Goal: Task Accomplishment & Management: Manage account settings

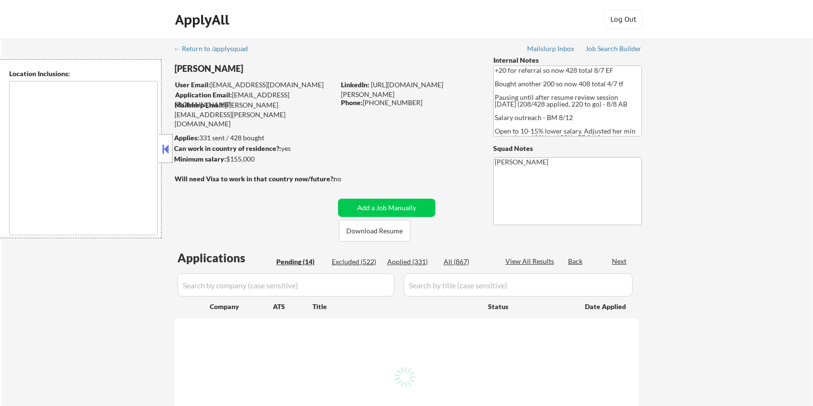
select select ""pending""
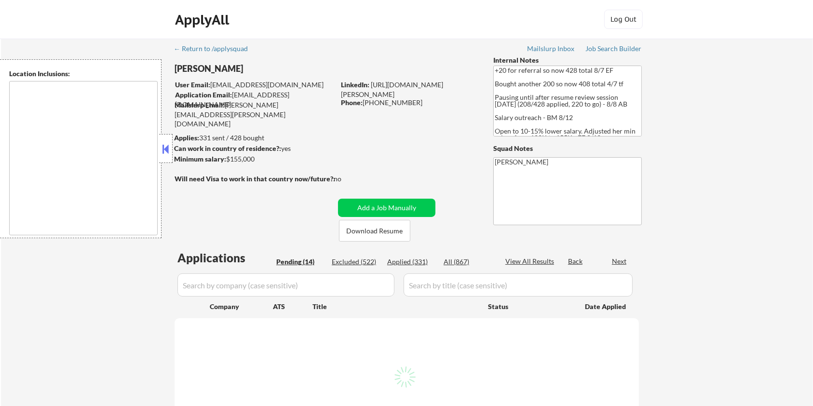
select select ""pending""
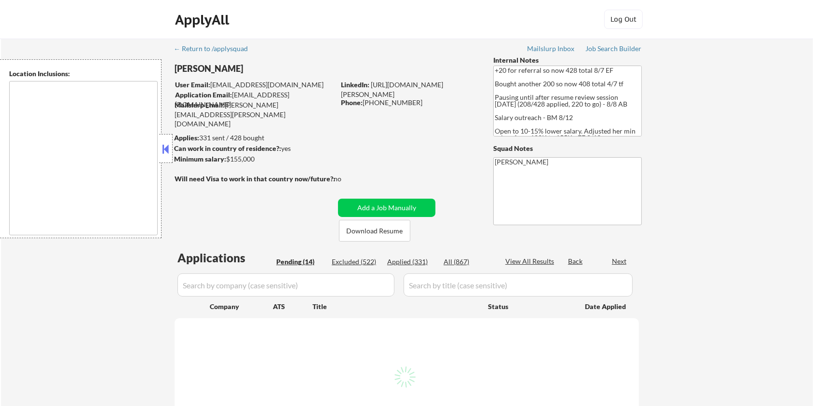
select select ""pending""
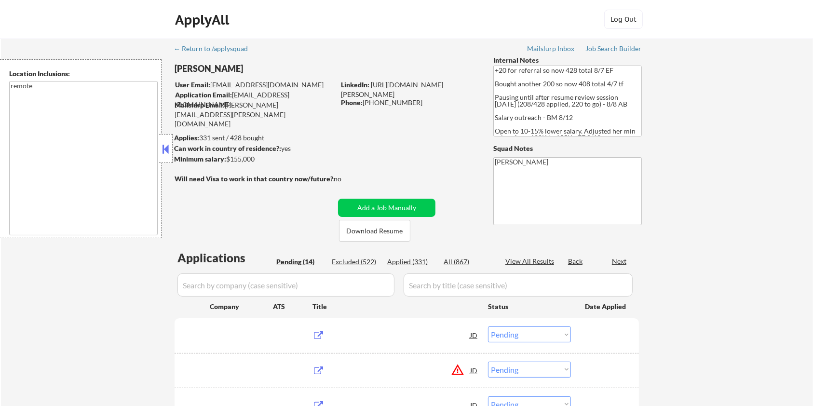
type textarea "remote"
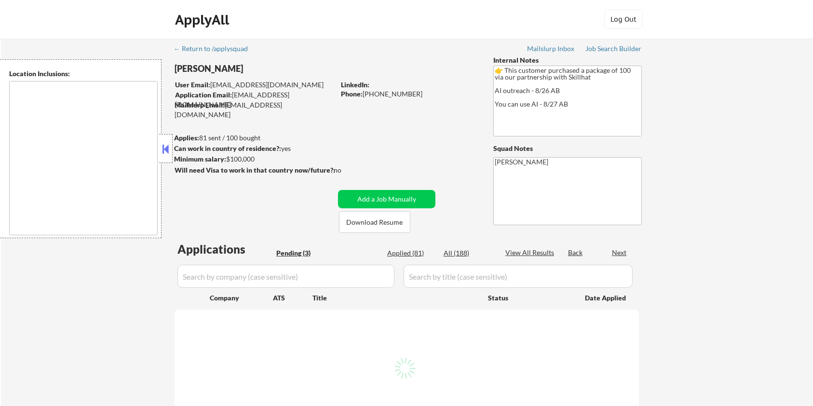
type textarea "Toronto, ON Mississauga, ON Brampton, ON Markham, ON Vaughan, ON Richmond Hill,…"
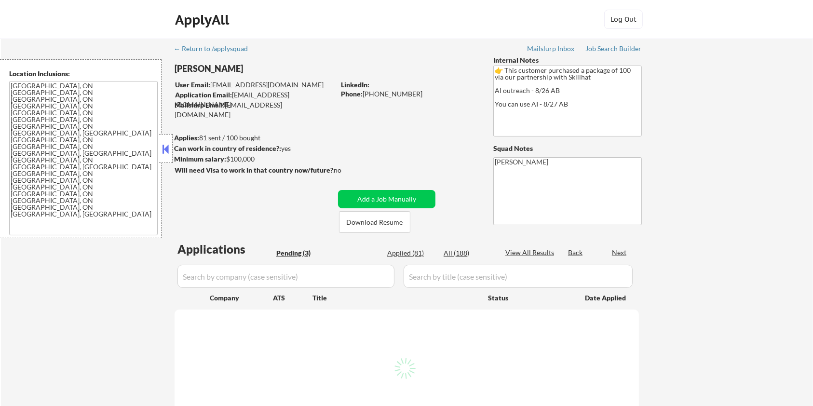
select select ""pending""
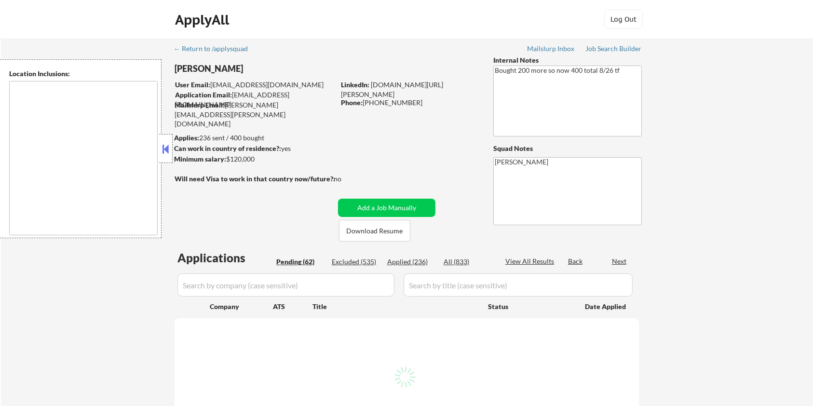
type textarea "Seattle, WA Mercer Island, WA Shoreline, WA Tukwila, WA Burien, WA SeaTac, WA W…"
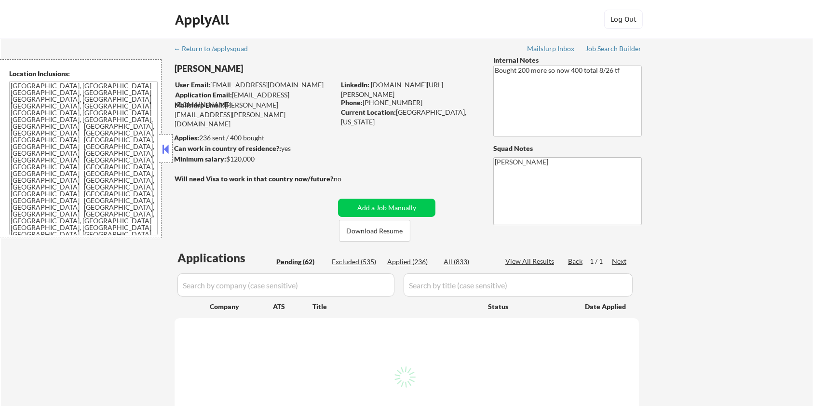
select select ""pending""
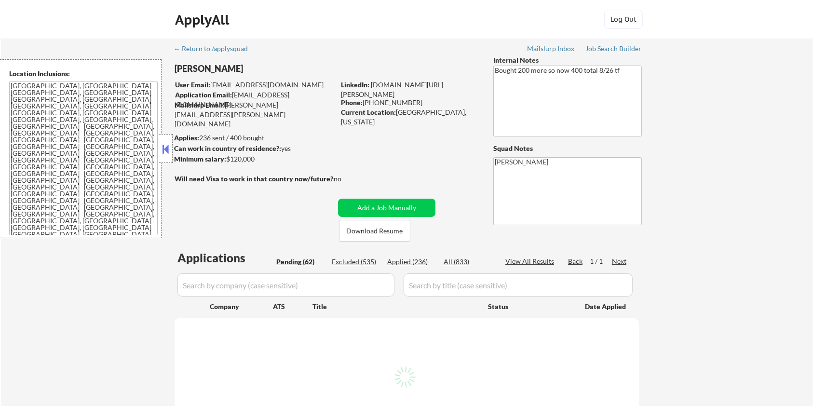
select select ""pending""
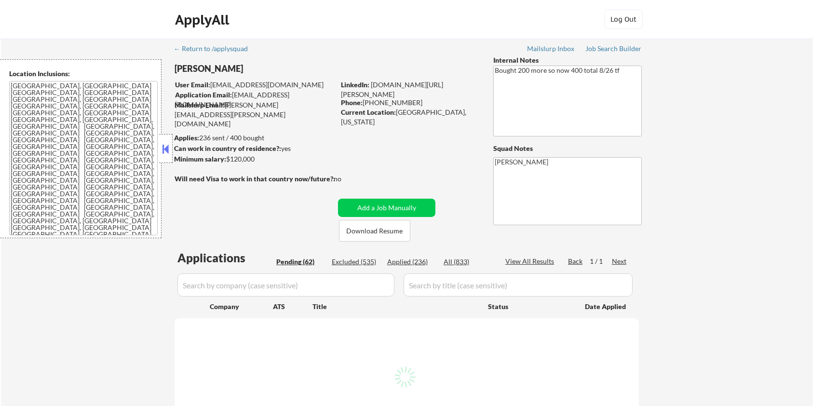
select select ""pending""
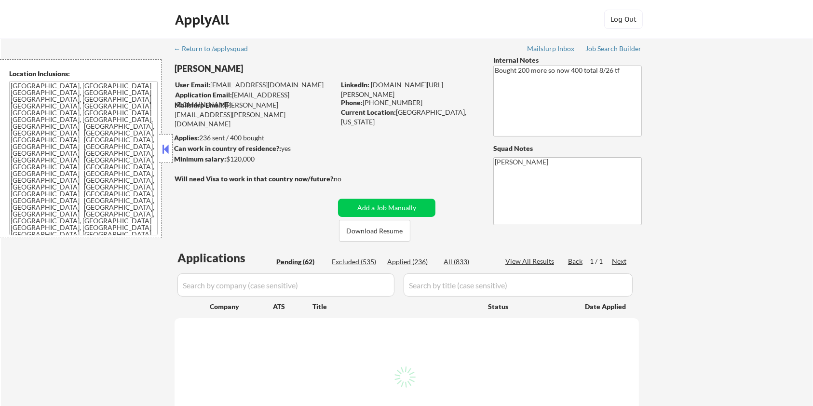
select select ""pending""
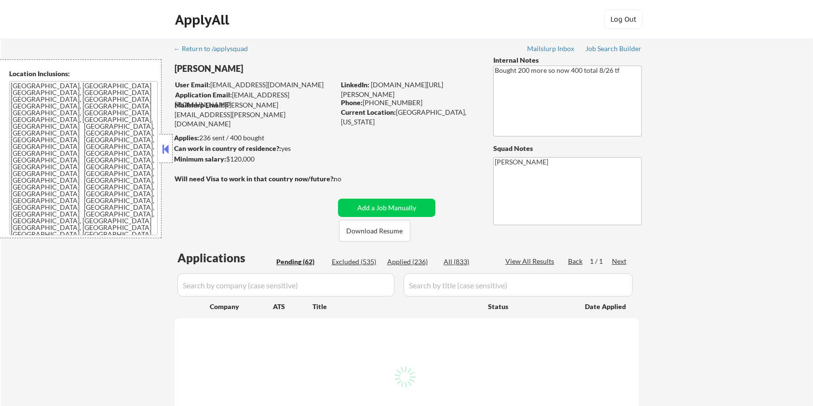
select select ""pending""
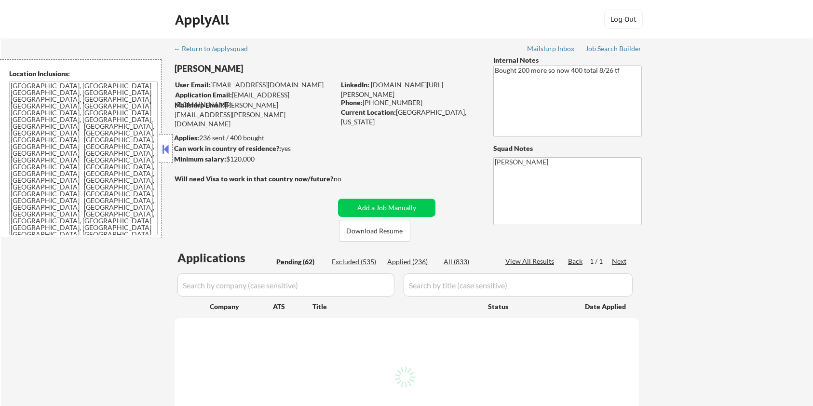
select select ""pending""
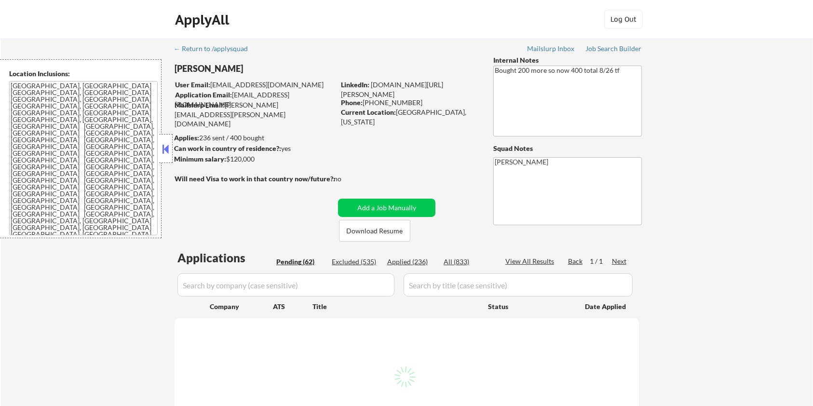
select select ""pending""
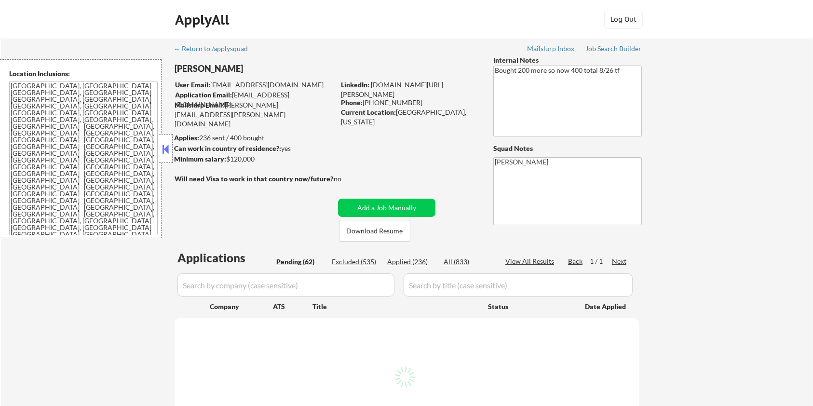
select select ""pending""
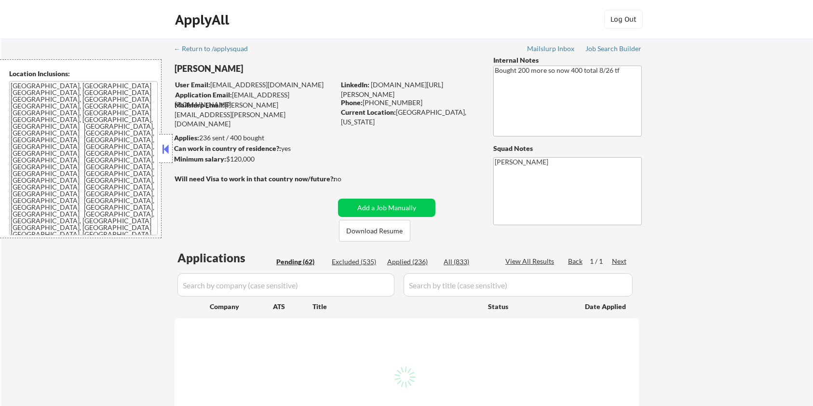
select select ""pending""
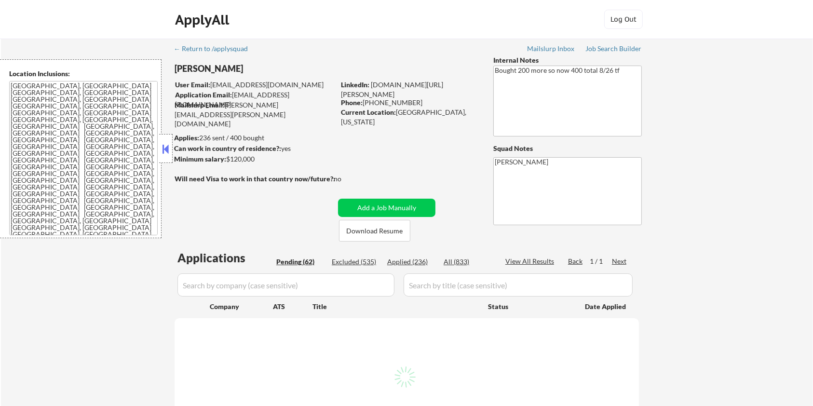
select select ""pending""
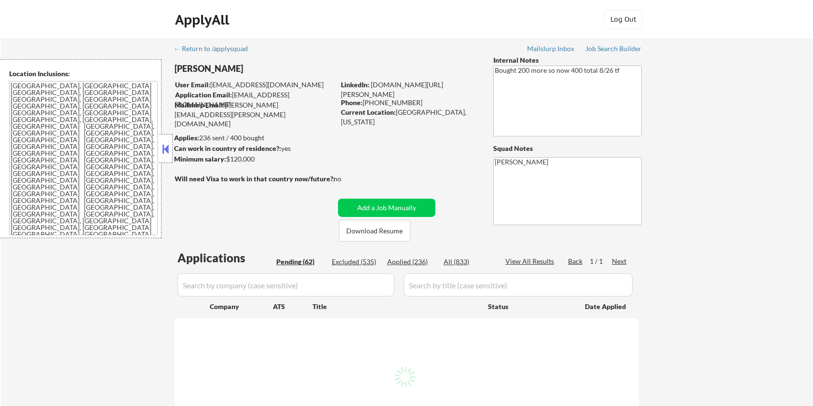
select select ""pending""
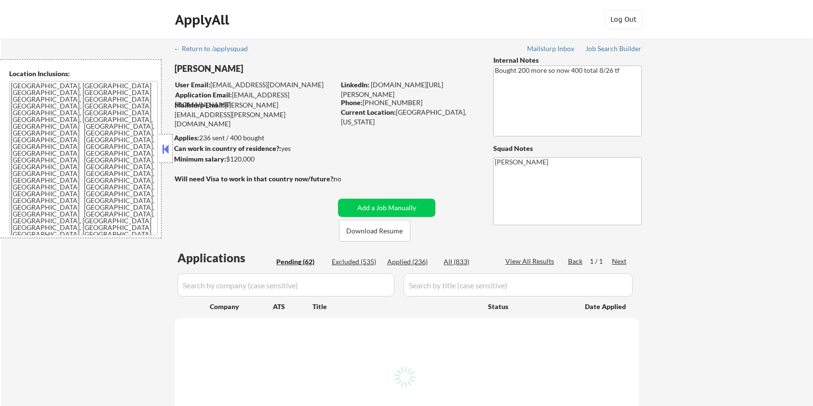
select select ""pending""
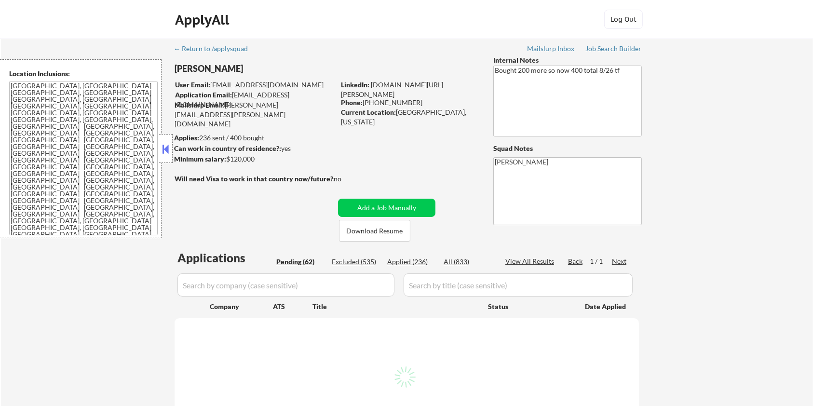
select select ""pending""
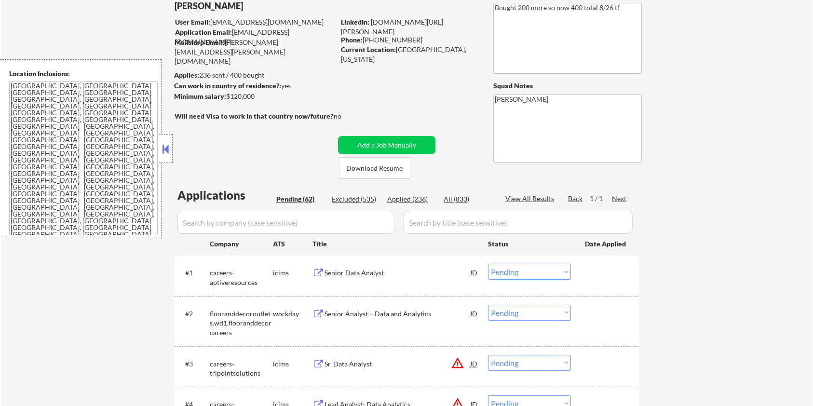
scroll to position [64, 0]
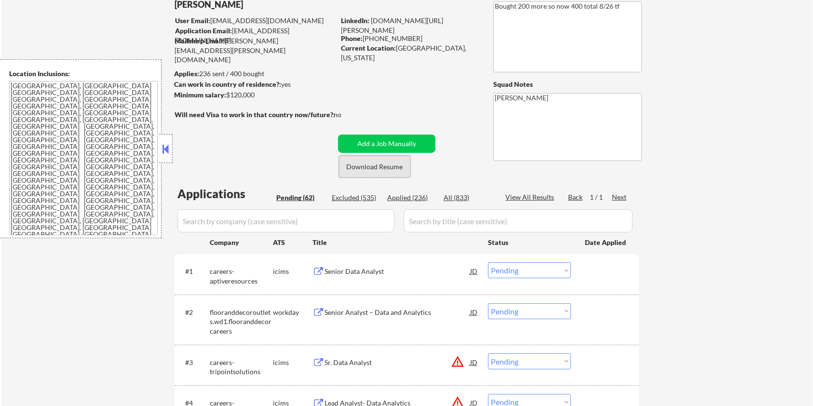
click at [383, 167] on button "Download Resume" at bounding box center [374, 167] width 71 height 22
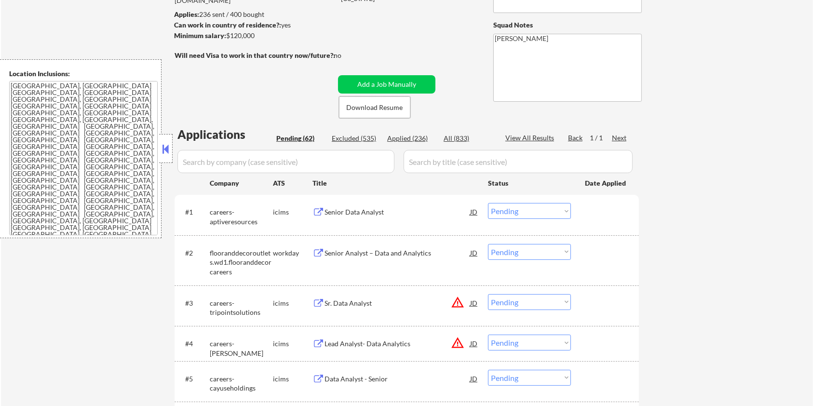
scroll to position [128, 0]
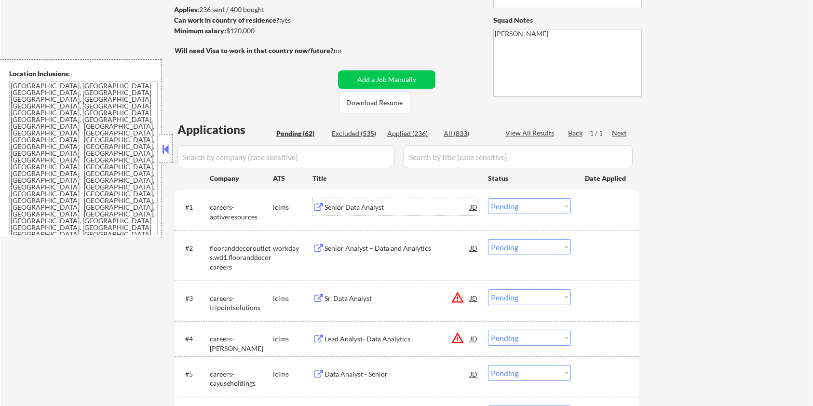
click at [358, 209] on div "Senior Data Analyst" at bounding box center [398, 208] width 146 height 10
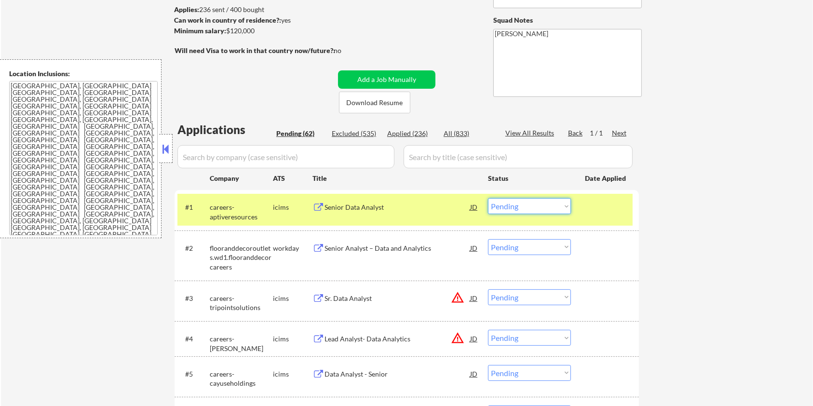
click at [551, 209] on select "Choose an option... Pending Applied Excluded (Questions) Excluded (Expired) Exc…" at bounding box center [529, 206] width 83 height 16
click at [488, 198] on select "Choose an option... Pending Applied Excluded (Questions) Excluded (Expired) Exc…" at bounding box center [529, 206] width 83 height 16
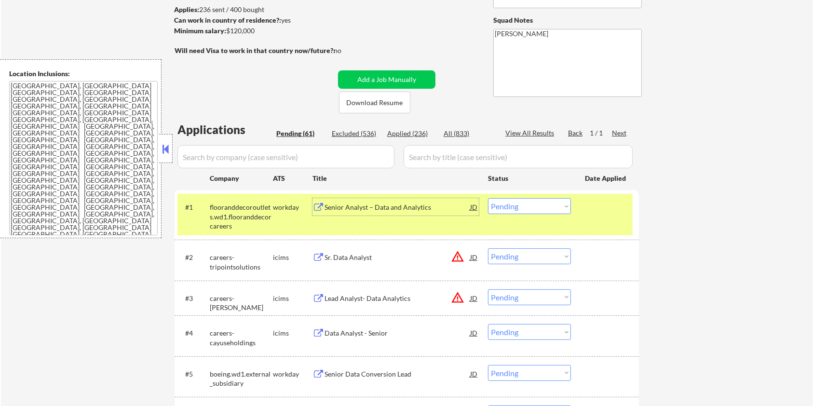
click at [363, 206] on div "Senior Analyst – Data and Analytics" at bounding box center [398, 208] width 146 height 10
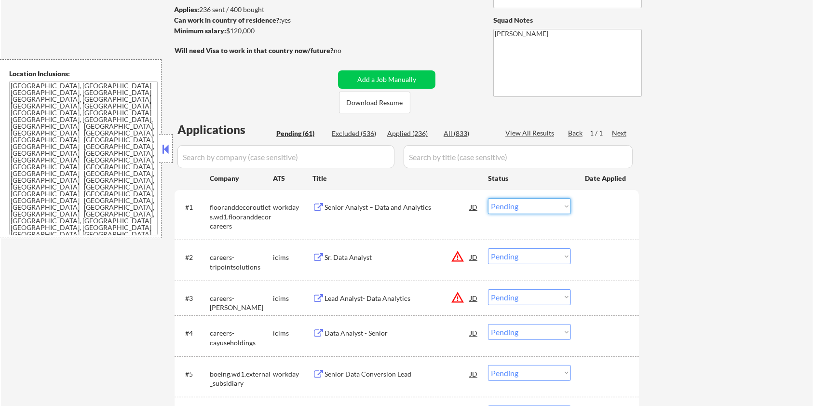
click at [530, 207] on select "Choose an option... Pending Applied Excluded (Questions) Excluded (Expired) Exc…" at bounding box center [529, 206] width 83 height 16
click at [488, 198] on select "Choose an option... Pending Applied Excluded (Questions) Excluded (Expired) Exc…" at bounding box center [529, 206] width 83 height 16
select select ""pending""
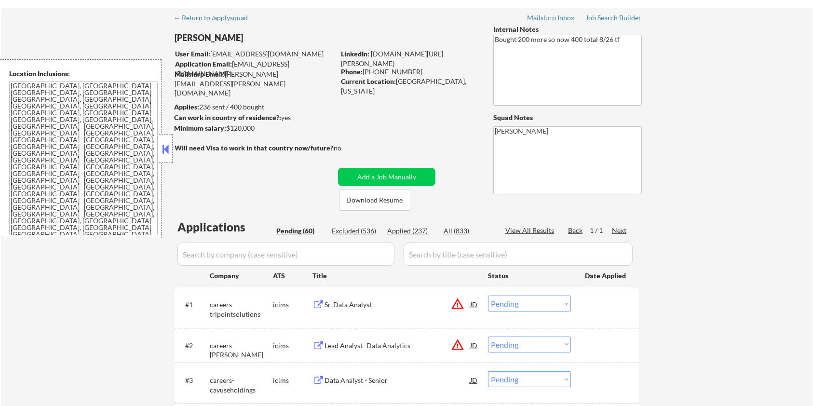
scroll to position [0, 0]
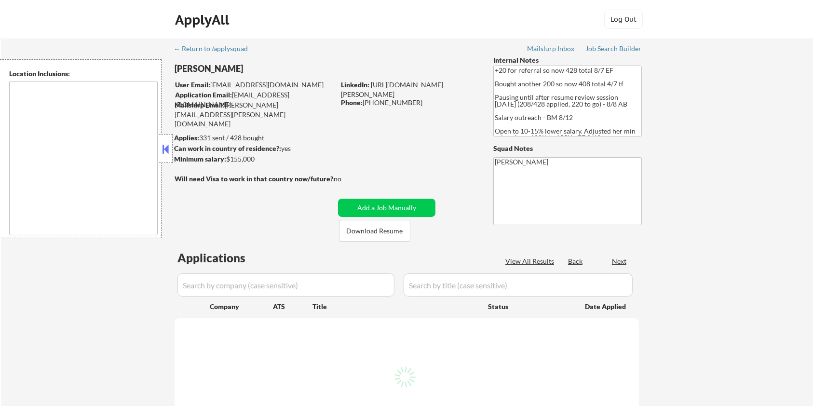
type textarea "remote"
select select ""pending""
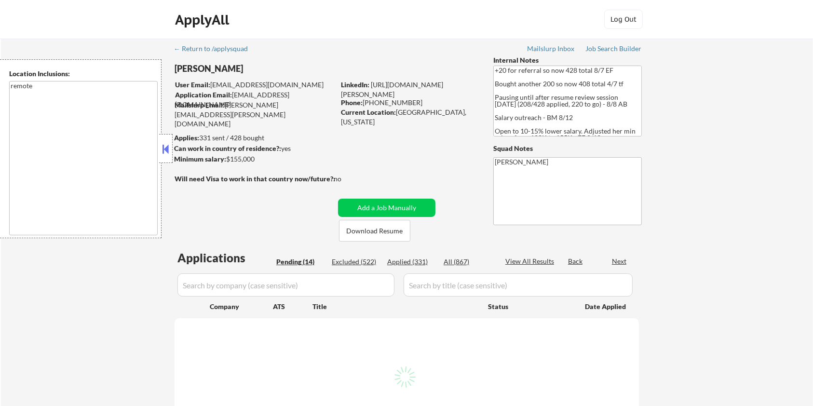
select select ""pending""
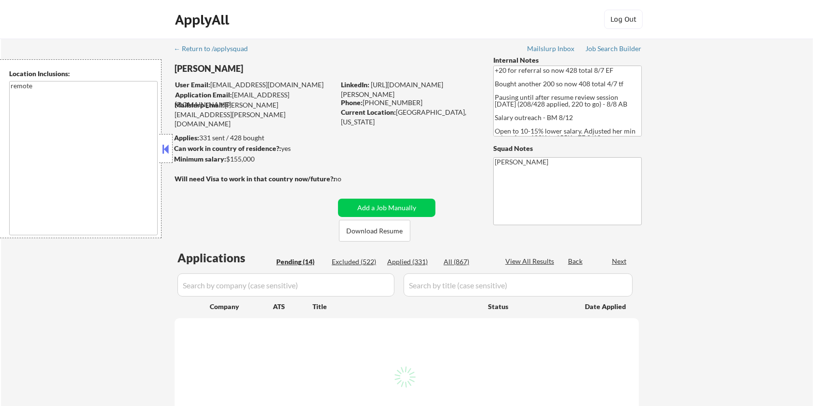
select select ""pending""
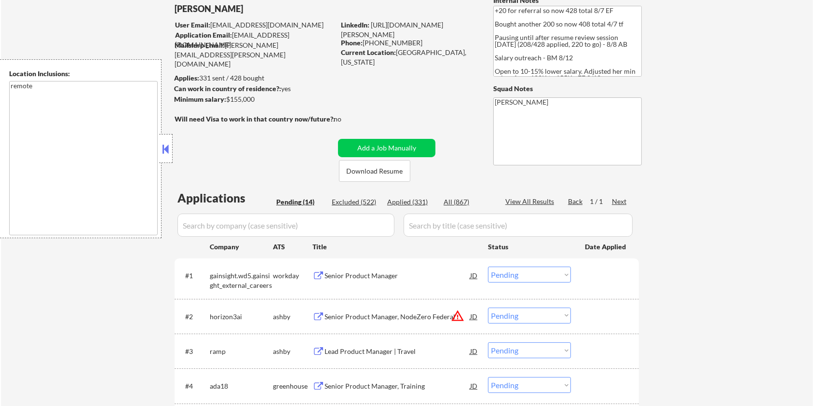
scroll to position [64, 0]
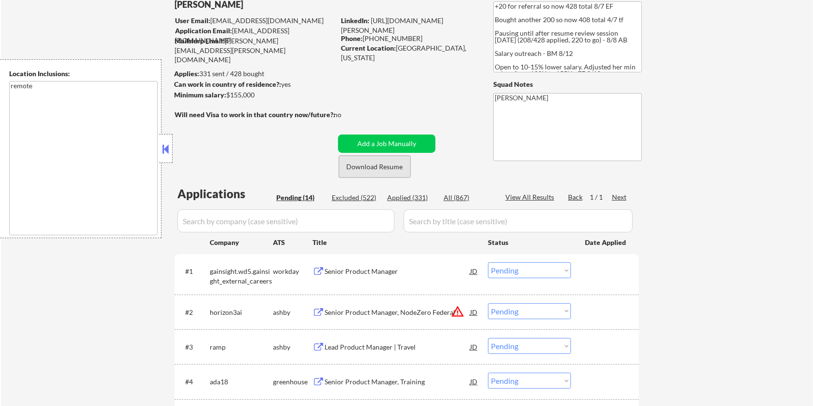
click at [392, 163] on button "Download Resume" at bounding box center [374, 167] width 71 height 22
click at [352, 344] on div "Lead Product Manager | Travel" at bounding box center [398, 347] width 146 height 10
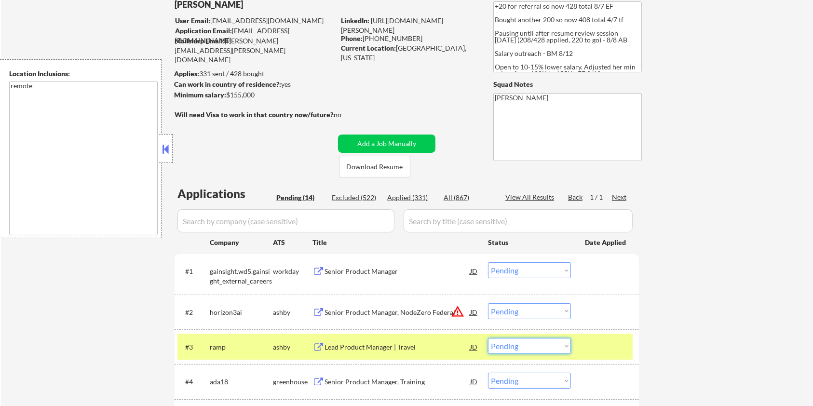
click at [520, 347] on select "Choose an option... Pending Applied Excluded (Questions) Excluded (Expired) Exc…" at bounding box center [529, 346] width 83 height 16
click at [488, 338] on select "Choose an option... Pending Applied Excluded (Questions) Excluded (Expired) Exc…" at bounding box center [529, 346] width 83 height 16
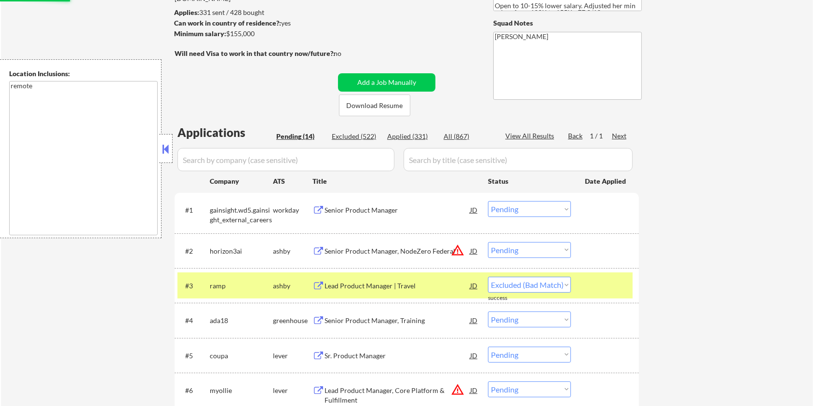
scroll to position [193, 0]
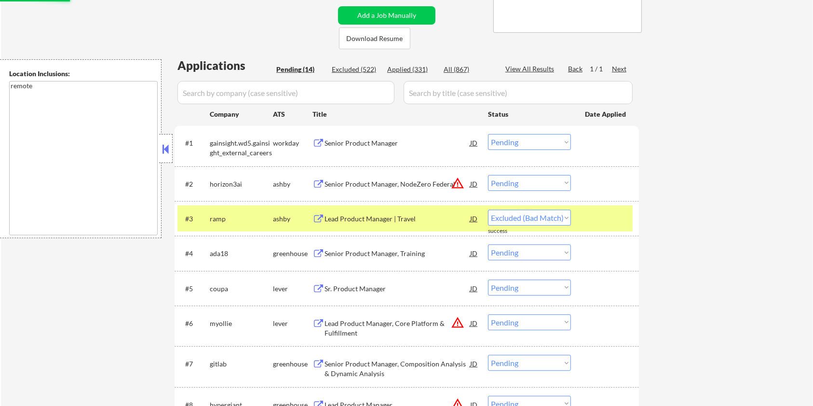
select select ""pending""
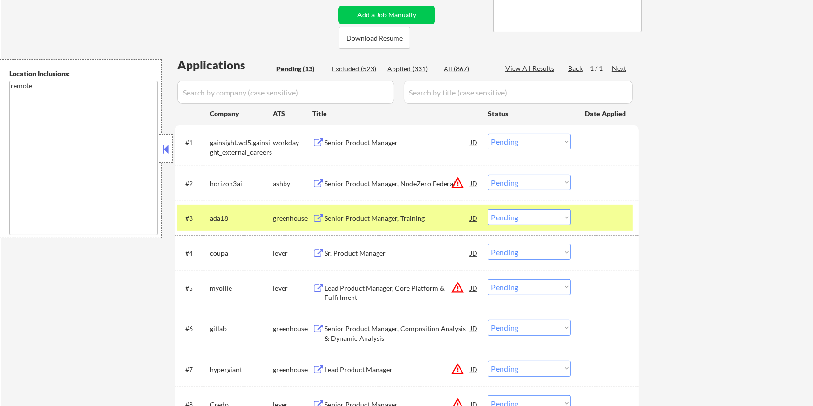
click at [341, 248] on div "Sr. Product Manager" at bounding box center [398, 252] width 146 height 17
